Goal: Transaction & Acquisition: Subscribe to service/newsletter

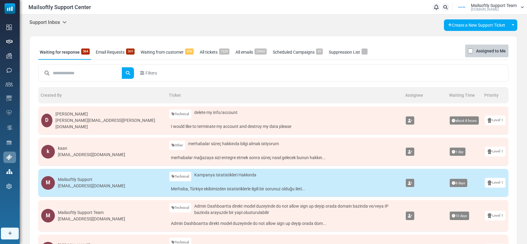
click at [49, 23] on h5 "Support Inbox" at bounding box center [47, 22] width 37 height 6
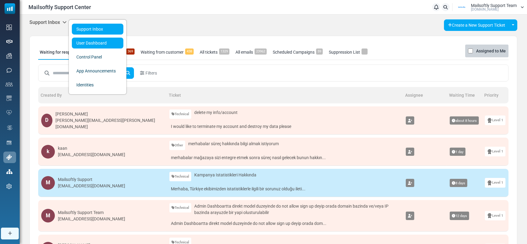
click at [108, 44] on link "User Dashboard" at bounding box center [98, 43] width 52 height 11
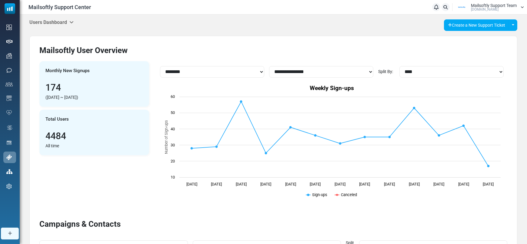
click at [59, 23] on h5 "Users Dashboard" at bounding box center [51, 22] width 44 height 6
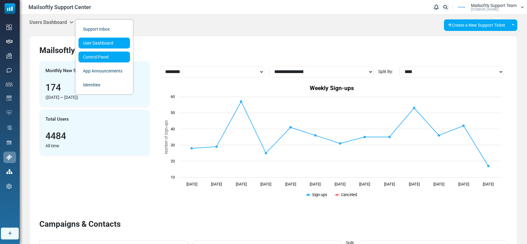
click at [93, 60] on link "Control Panel" at bounding box center [105, 57] width 52 height 11
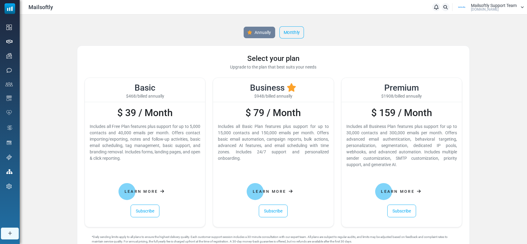
click at [283, 34] on link "Monthly" at bounding box center [292, 32] width 25 height 12
click at [258, 35] on link "Annually" at bounding box center [259, 32] width 33 height 12
click at [285, 36] on link "Monthly" at bounding box center [292, 32] width 25 height 12
click at [259, 36] on link "Annually" at bounding box center [259, 32] width 33 height 12
click at [283, 35] on link "Monthly" at bounding box center [292, 32] width 25 height 12
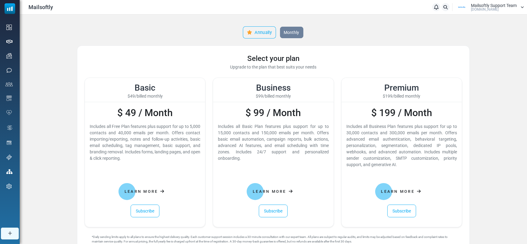
click at [262, 32] on link "Annually" at bounding box center [259, 32] width 33 height 12
click at [280, 32] on link "Monthly" at bounding box center [292, 32] width 25 height 12
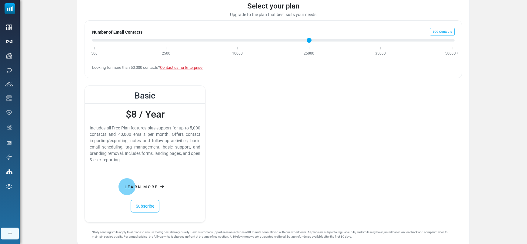
scroll to position [52, 0]
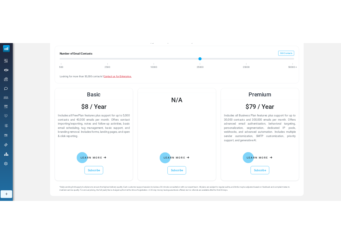
scroll to position [69, 0]
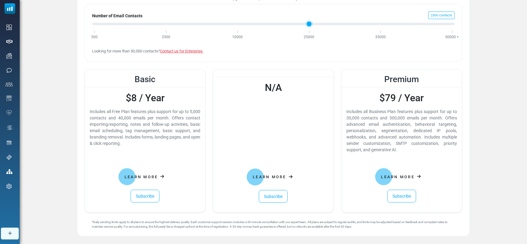
click at [163, 22] on input "Number of Email Contacts" at bounding box center [273, 23] width 363 height 7
click at [236, 23] on input "Number of Email Contacts" at bounding box center [273, 23] width 363 height 7
click at [311, 28] on div "Number of Email Contacts 10000 Contacts 500 2500 10000 25000 35000 50000 + Look…" at bounding box center [274, 33] width 378 height 58
click at [309, 24] on input "Number of Email Contacts" at bounding box center [273, 23] width 363 height 7
type input "*"
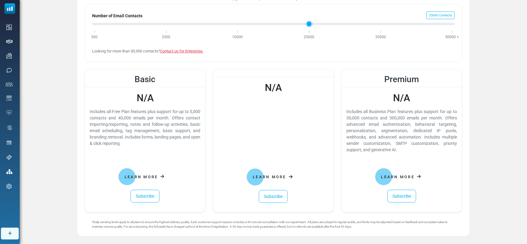
click at [381, 23] on input "Number of Email Contacts" at bounding box center [273, 23] width 363 height 7
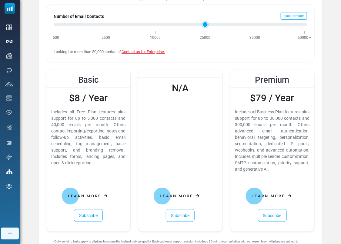
type input "*"
click at [107, 24] on input "Number of Email Contacts" at bounding box center [181, 24] width 254 height 7
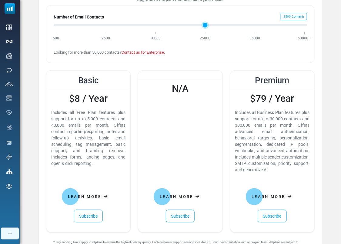
click at [106, 25] on input "Number of Email Contacts" at bounding box center [181, 25] width 254 height 7
click at [158, 26] on input "Number of Email Contacts" at bounding box center [181, 25] width 254 height 7
click at [212, 25] on input "Number of Email Contacts" at bounding box center [181, 25] width 254 height 7
click at [303, 26] on input "Number of Email Contacts" at bounding box center [181, 25] width 254 height 7
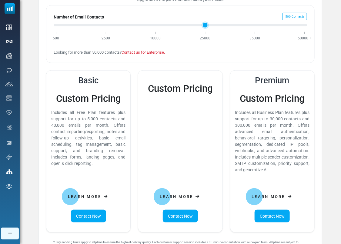
type input "*"
click at [55, 25] on input "Number of Email Contacts" at bounding box center [181, 25] width 254 height 7
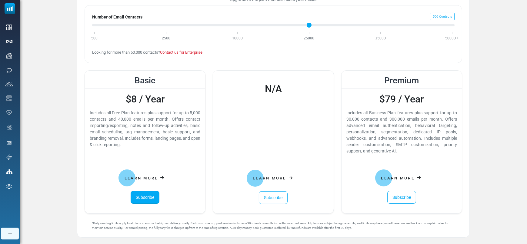
click at [149, 193] on link "Subscribe" at bounding box center [145, 197] width 29 height 13
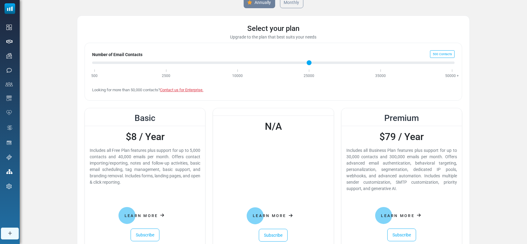
scroll to position [12, 0]
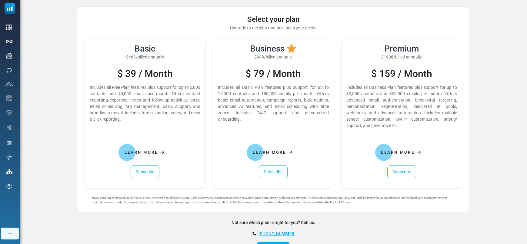
scroll to position [64, 0]
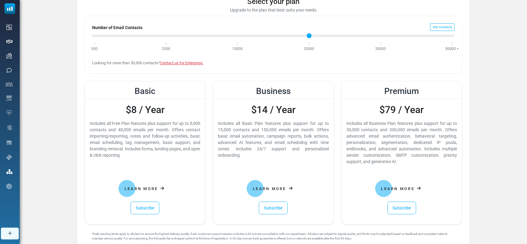
scroll to position [56, 0]
click at [165, 36] on input "Number of Email Contacts" at bounding box center [273, 36] width 363 height 7
click at [239, 37] on input "Number of Email Contacts" at bounding box center [273, 36] width 363 height 7
click at [310, 35] on input "Number of Email Contacts" at bounding box center [273, 36] width 363 height 7
click at [380, 35] on input "Number of Email Contacts" at bounding box center [273, 36] width 363 height 7
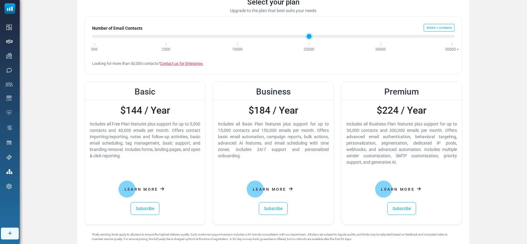
click at [452, 37] on input "Number of Email Contacts" at bounding box center [273, 36] width 363 height 7
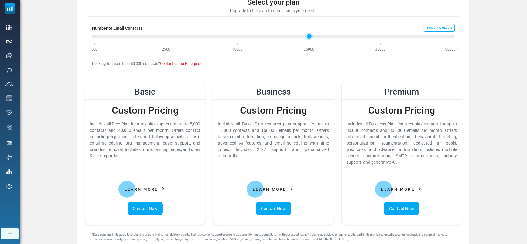
type input "*"
click at [96, 37] on input "Number of Email Contacts" at bounding box center [273, 36] width 363 height 7
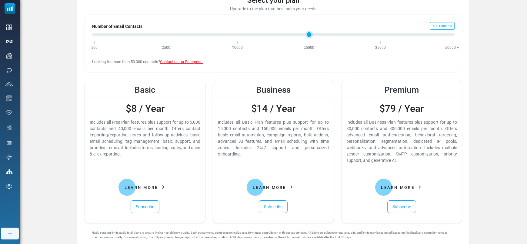
scroll to position [65, 0]
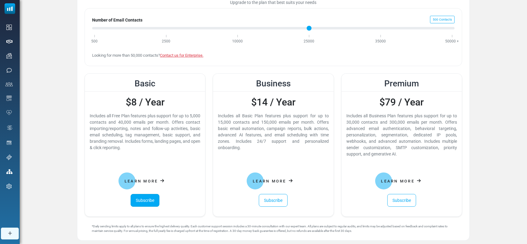
click at [154, 196] on link "Subscribe" at bounding box center [145, 200] width 29 height 13
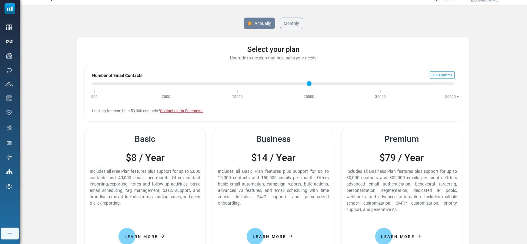
scroll to position [11, 0]
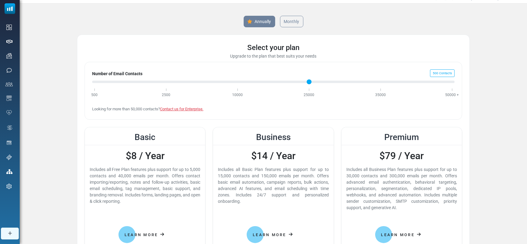
click at [338, 20] on div "Annually Monthly" at bounding box center [273, 22] width 393 height 12
click at [291, 23] on link "Monthly" at bounding box center [292, 21] width 25 height 12
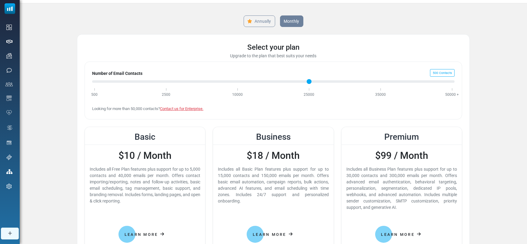
scroll to position [0, 0]
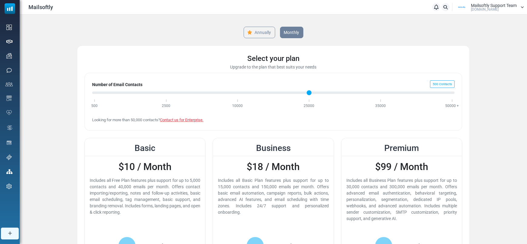
click at [153, 41] on div "Annually Monthly Select your plan Upgrade to the plan that best suits your need…" at bounding box center [273, 183] width 400 height 337
click at [253, 30] on link "Annually" at bounding box center [259, 32] width 33 height 12
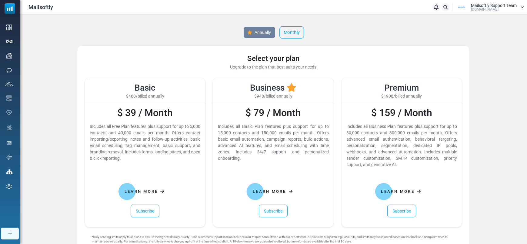
click at [293, 30] on link "Monthly" at bounding box center [292, 32] width 25 height 12
click at [265, 31] on link "Annually" at bounding box center [259, 32] width 33 height 12
